Goal: Task Accomplishment & Management: Complete application form

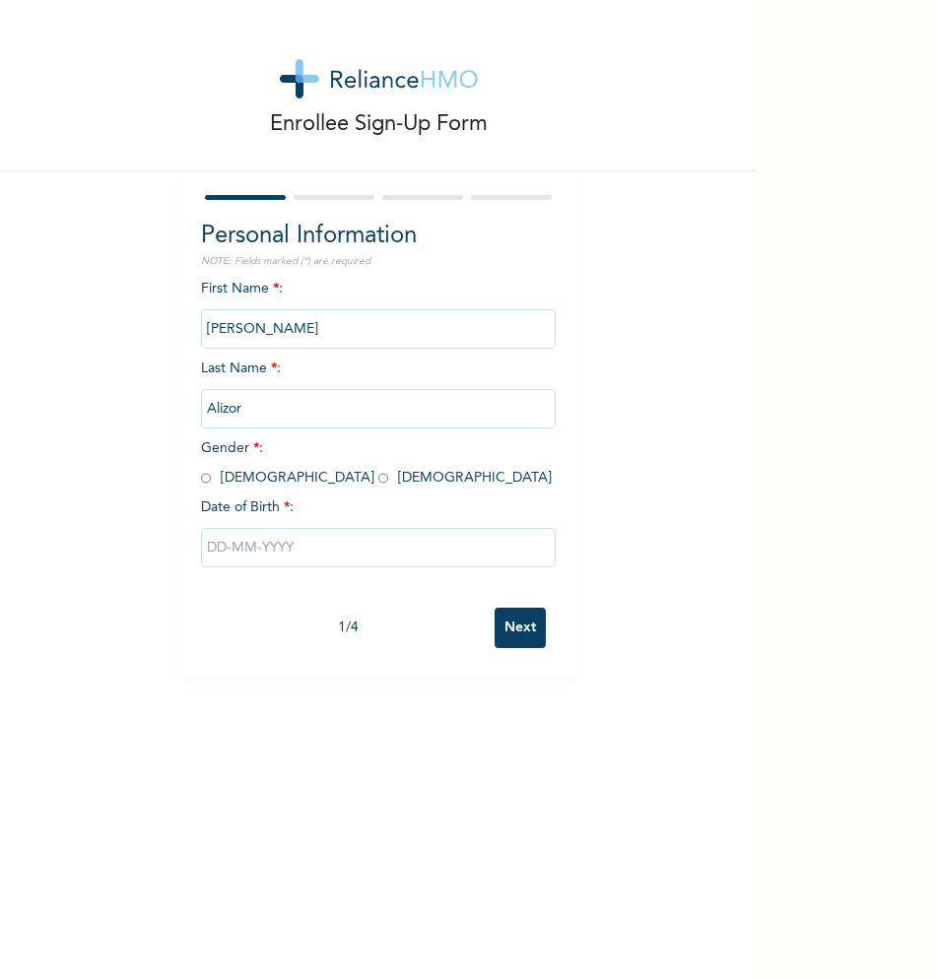
click at [201, 475] on input "radio" at bounding box center [206, 478] width 10 height 19
radio input "true"
click at [273, 543] on input "text" at bounding box center [378, 547] width 355 height 39
select select "8"
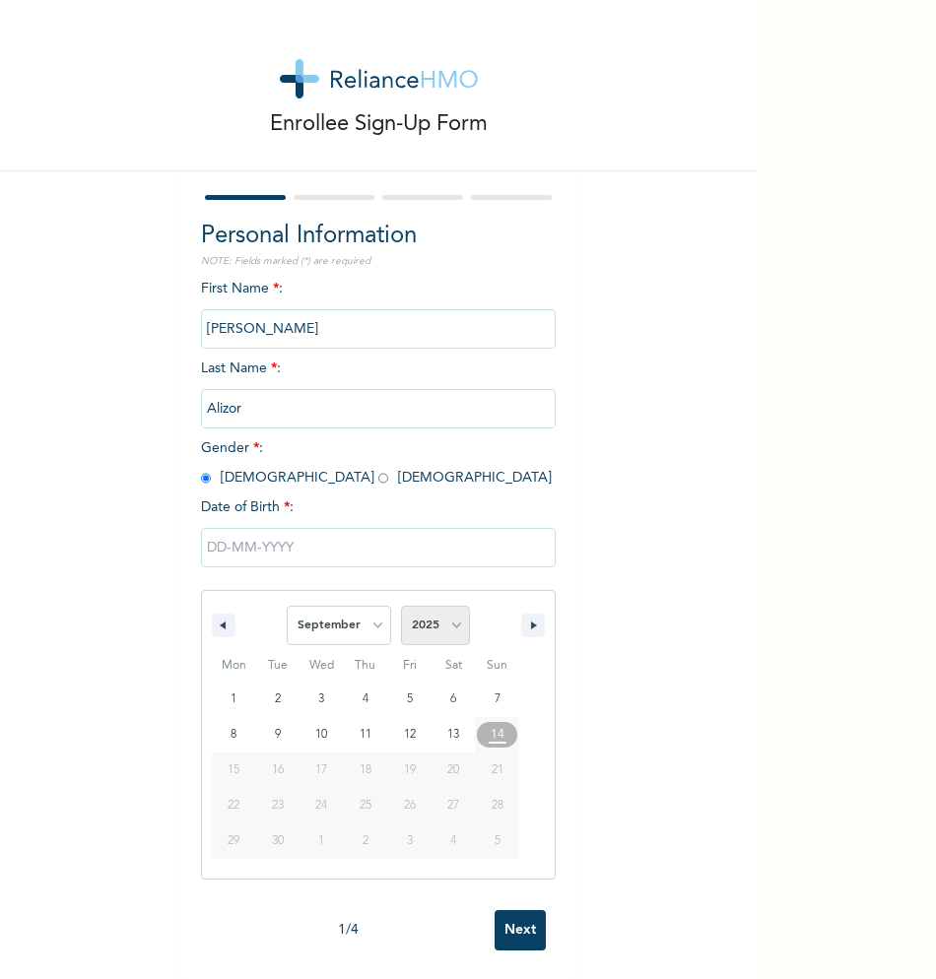
click at [427, 616] on select "2025 2024 2023 2022 2021 2020 2019 2018 2017 2016 2015 2014 2013 2012 2011 2010…" at bounding box center [435, 625] width 69 height 39
select select "2003"
click at [401, 607] on select "2025 2024 2023 2022 2021 2020 2019 2018 2017 2016 2015 2014 2013 2012 2011 2010…" at bounding box center [435, 625] width 69 height 39
click at [357, 620] on select "January February March April May June July August September October November De…" at bounding box center [339, 625] width 104 height 39
select select "9"
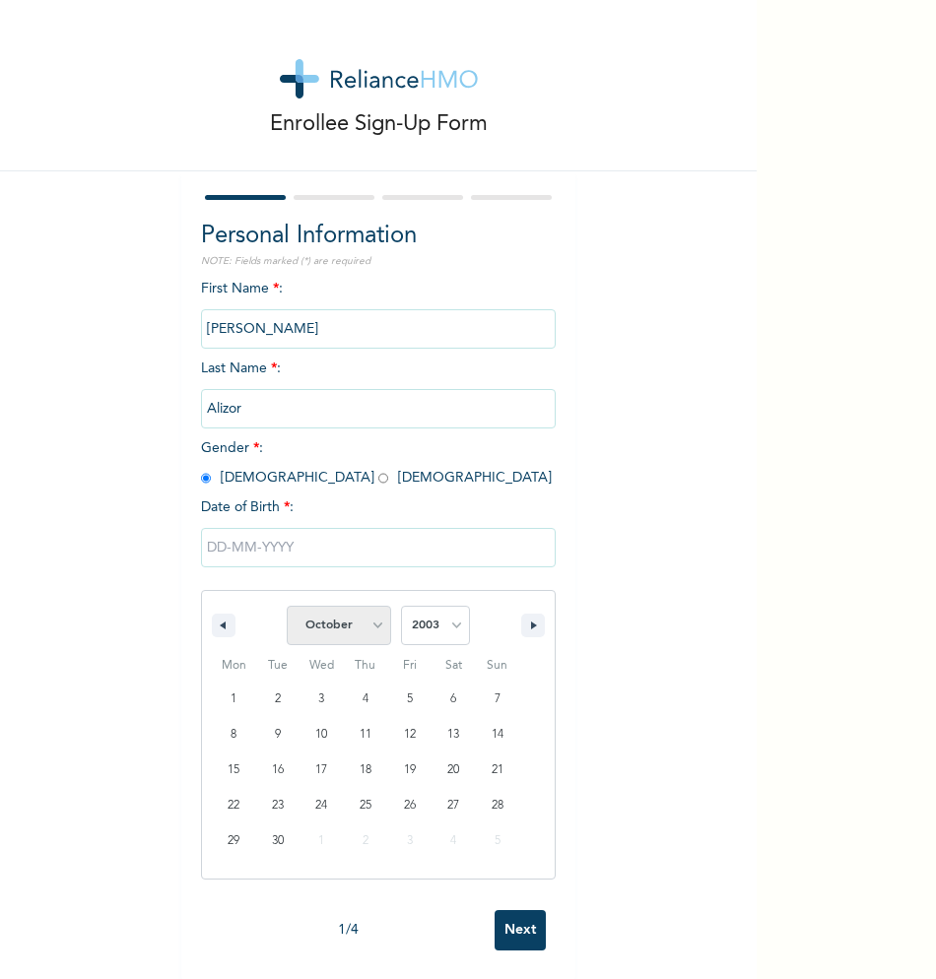
click at [287, 607] on select "January February March April May June July August September October November De…" at bounding box center [339, 625] width 104 height 39
type input "[DATE]"
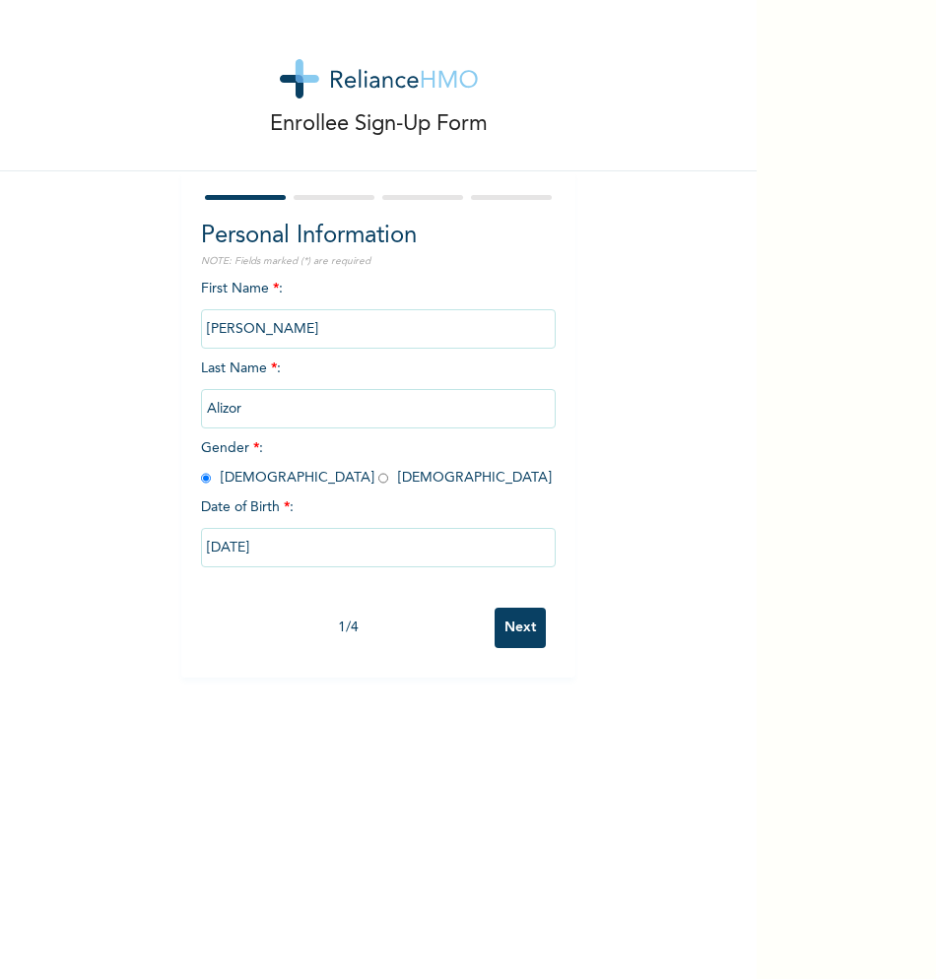
click at [524, 636] on input "Next" at bounding box center [520, 628] width 51 height 40
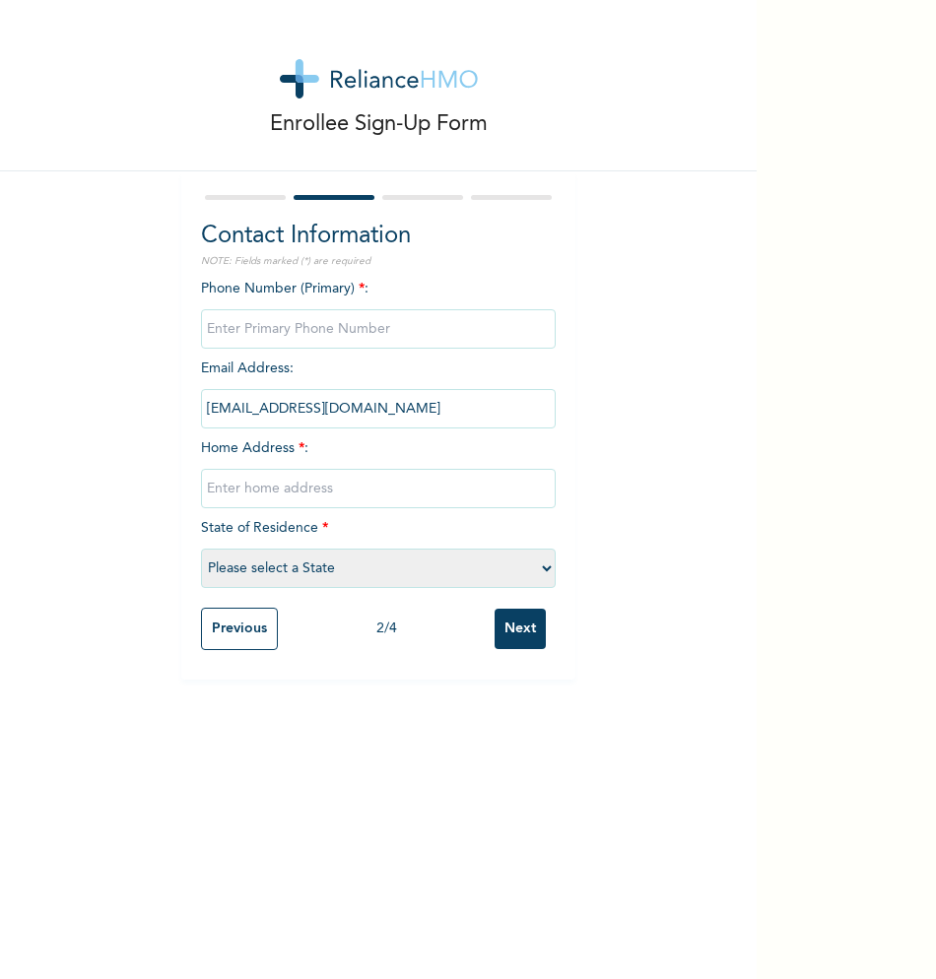
click at [402, 334] on input "phone" at bounding box center [378, 328] width 355 height 39
type input "09151303995"
type input "[GEOGRAPHIC_DATA], [PERSON_NAME]"
click at [380, 567] on select "Please select a State [PERSON_NAME] (FCT) [PERSON_NAME] Ibom [GEOGRAPHIC_DATA] …" at bounding box center [378, 568] width 355 height 39
select select "14"
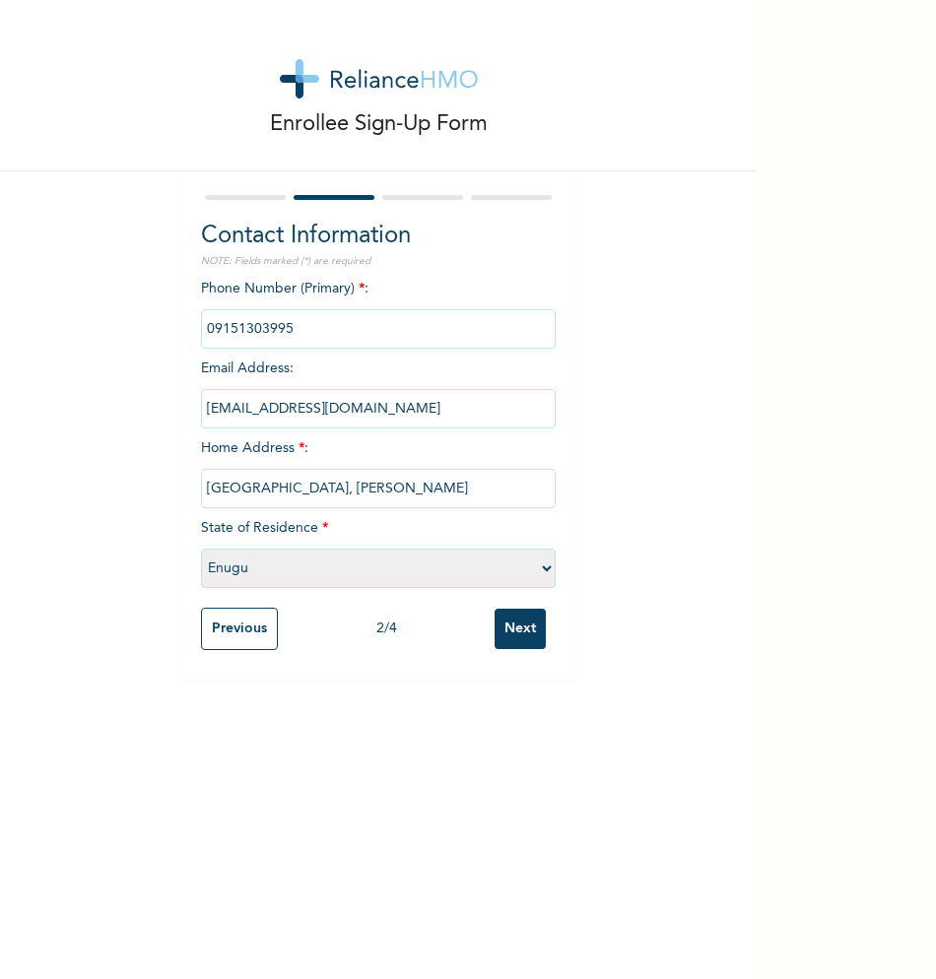
click at [201, 549] on select "Please select a State [PERSON_NAME] (FCT) [PERSON_NAME] Ibom [GEOGRAPHIC_DATA] …" at bounding box center [378, 568] width 355 height 39
click at [510, 647] on input "Next" at bounding box center [520, 629] width 51 height 40
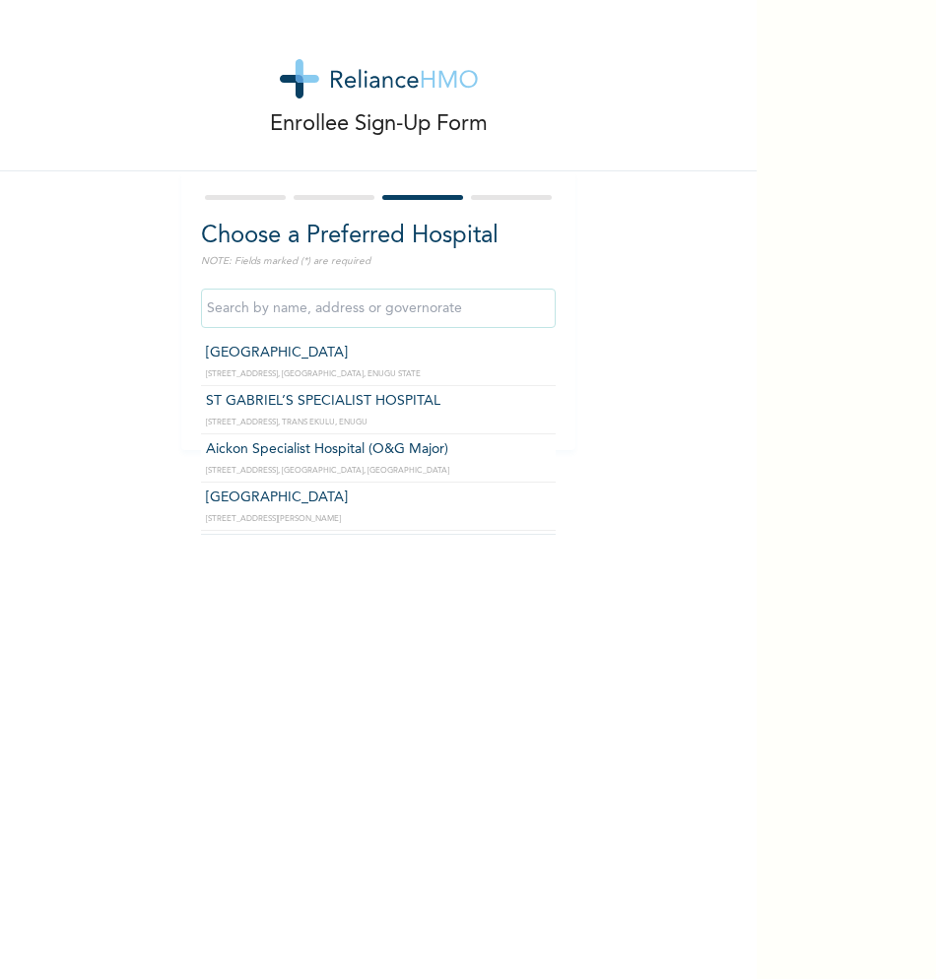
click at [376, 323] on input "text" at bounding box center [378, 308] width 355 height 39
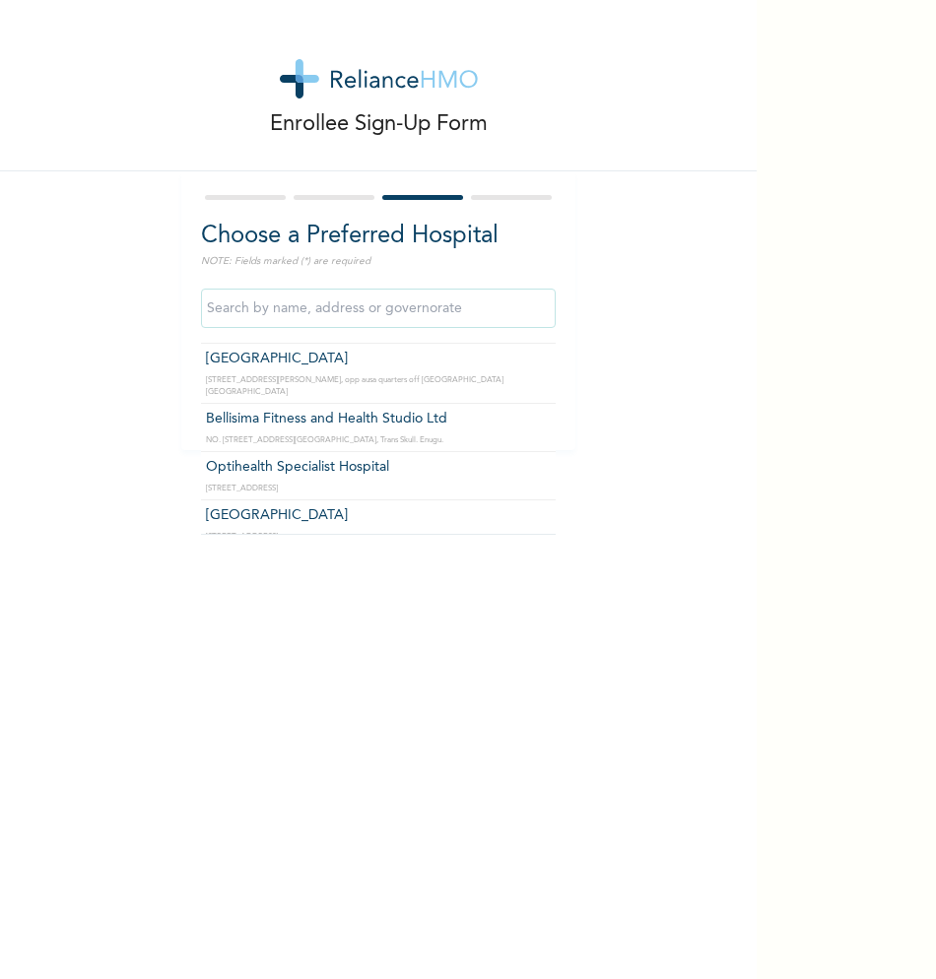
scroll to position [661, 0]
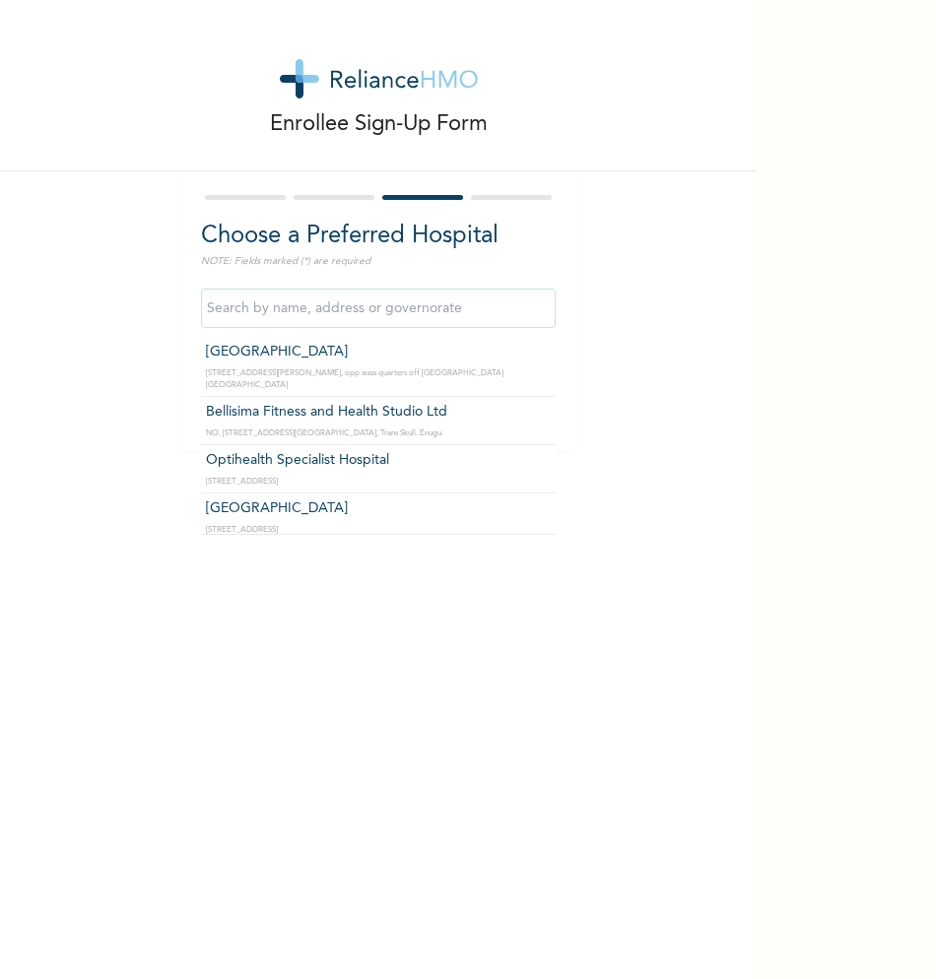
type input "Optihealth Specialist Hospital"
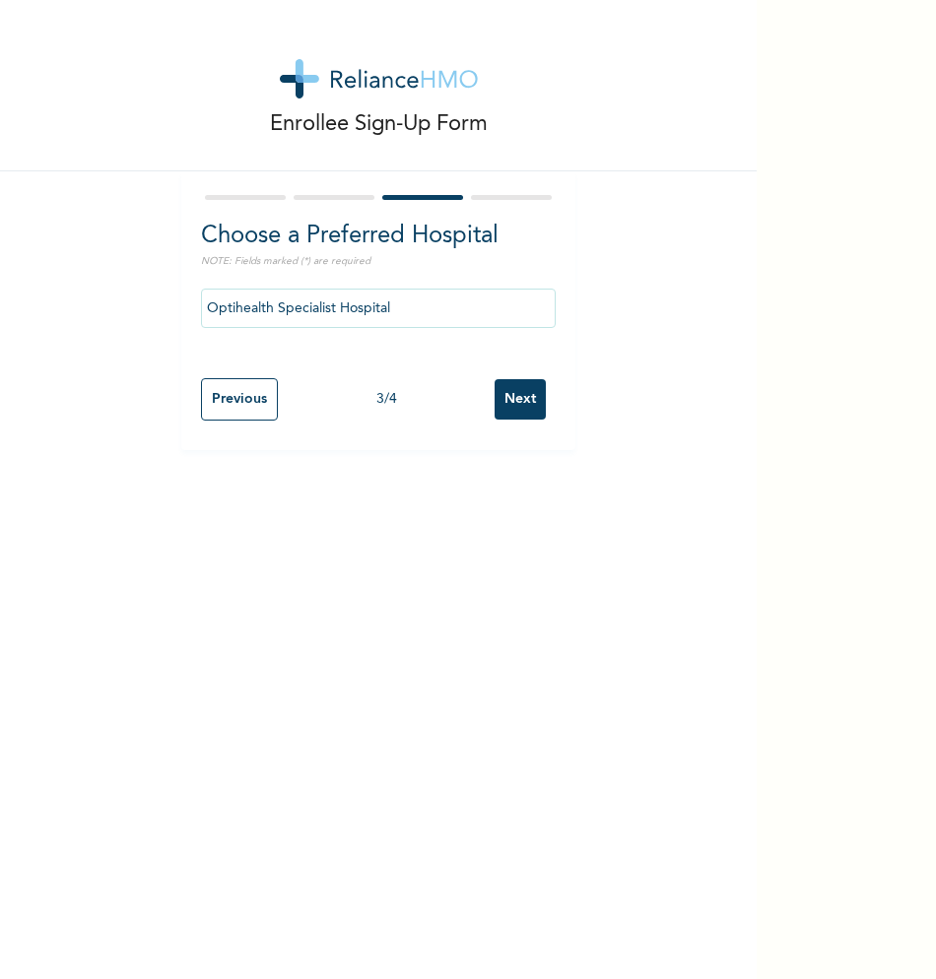
click at [507, 398] on input "Next" at bounding box center [520, 399] width 51 height 40
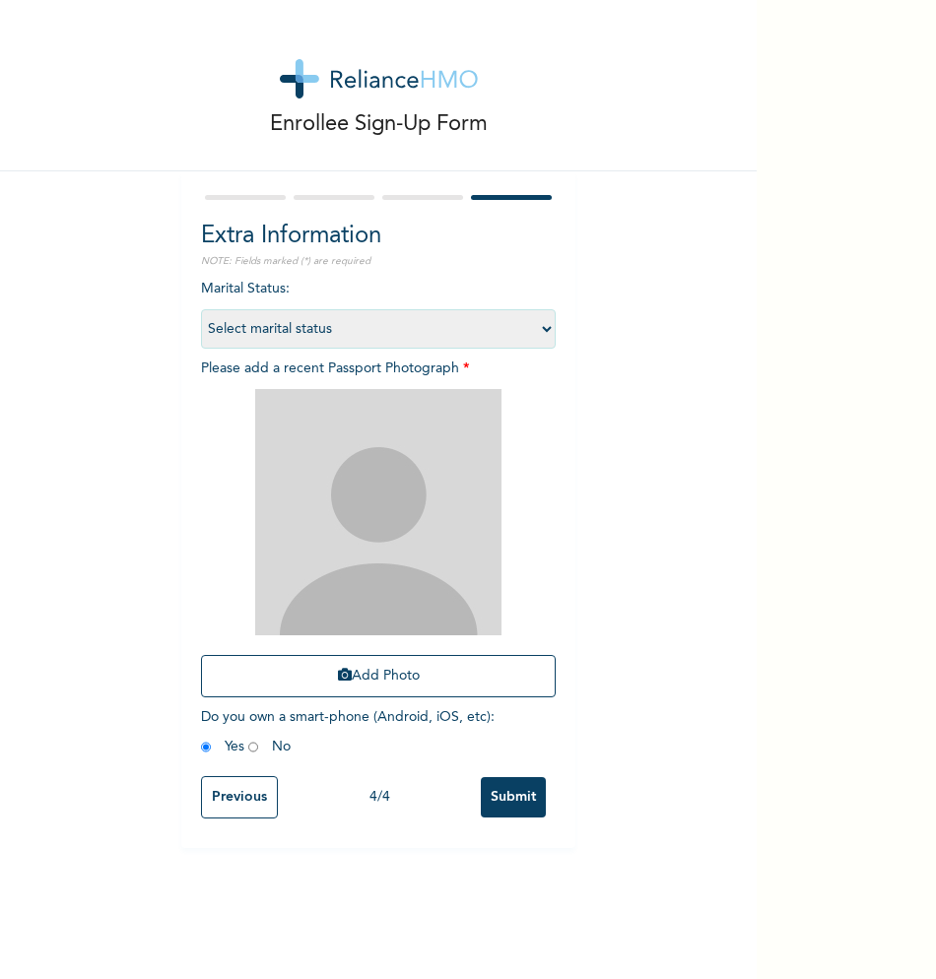
click at [432, 328] on select "Select marital status [DEMOGRAPHIC_DATA] Married [DEMOGRAPHIC_DATA] Widow/[DEMO…" at bounding box center [378, 328] width 355 height 39
select select "1"
click at [201, 309] on select "Select marital status [DEMOGRAPHIC_DATA] Married [DEMOGRAPHIC_DATA] Widow/[DEMO…" at bounding box center [378, 328] width 355 height 39
click at [371, 671] on button "Add Photo" at bounding box center [378, 676] width 355 height 42
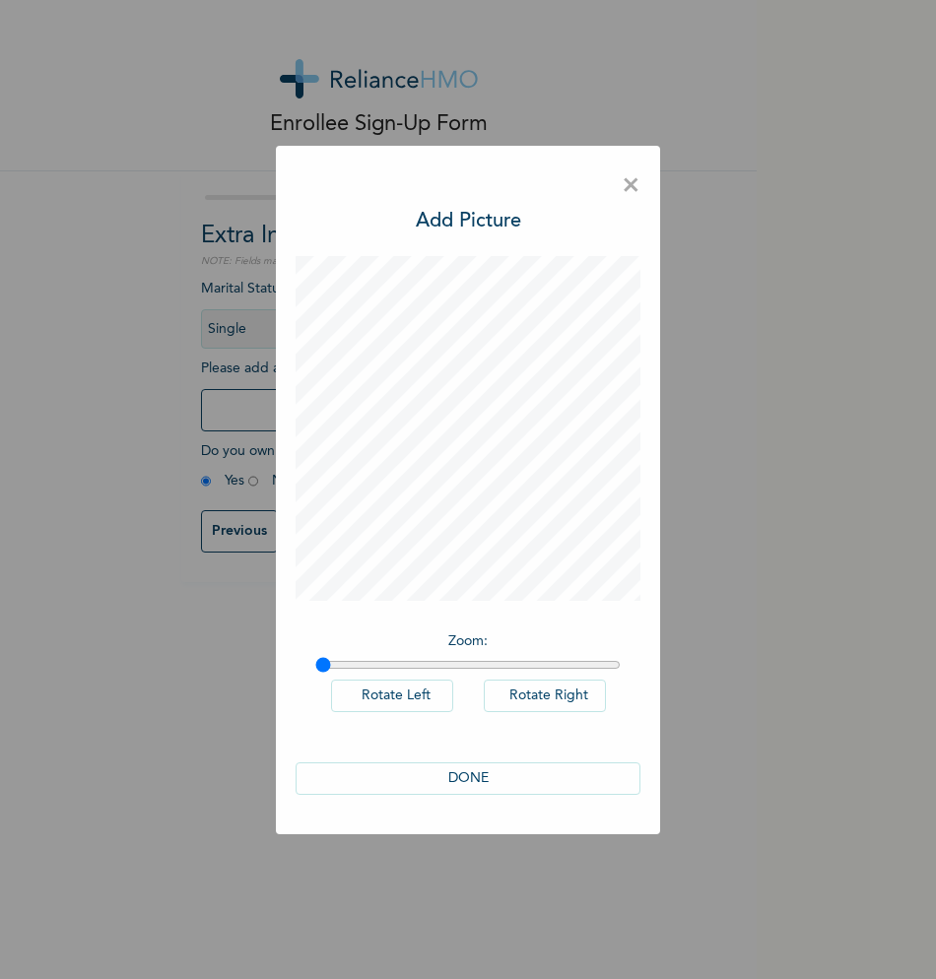
click at [515, 690] on button "Rotate Right" at bounding box center [545, 696] width 122 height 33
drag, startPoint x: 328, startPoint y: 660, endPoint x: 403, endPoint y: 673, distance: 76.0
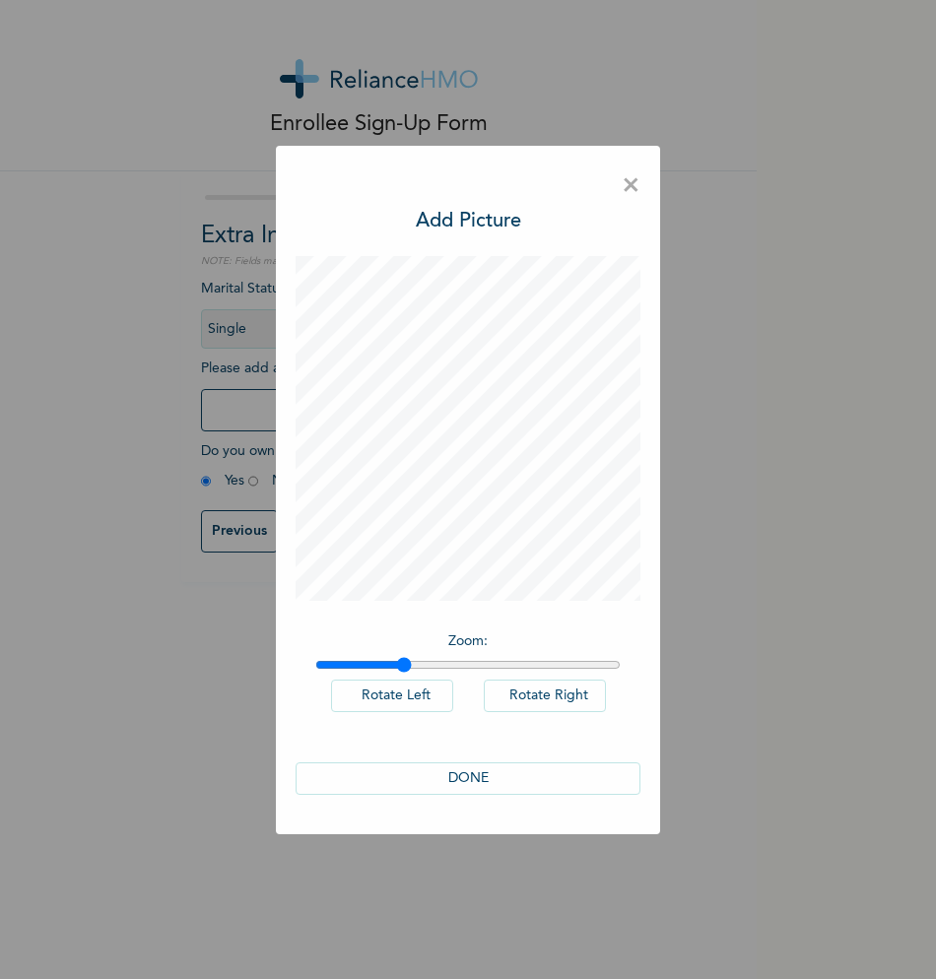
type input "1.28"
click at [403, 673] on input "range" at bounding box center [467, 665] width 305 height 16
click at [490, 788] on button "DONE" at bounding box center [468, 779] width 345 height 33
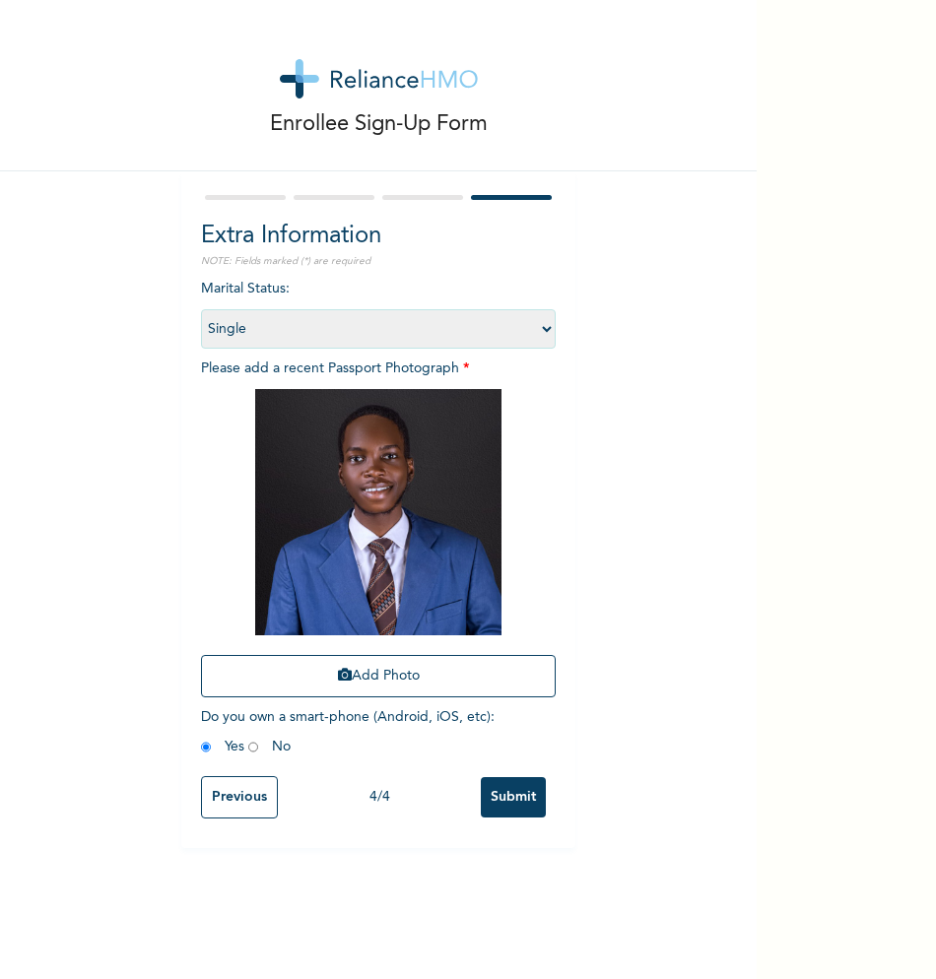
click at [512, 799] on input "Submit" at bounding box center [513, 797] width 65 height 40
